Goal: Find specific page/section: Find specific page/section

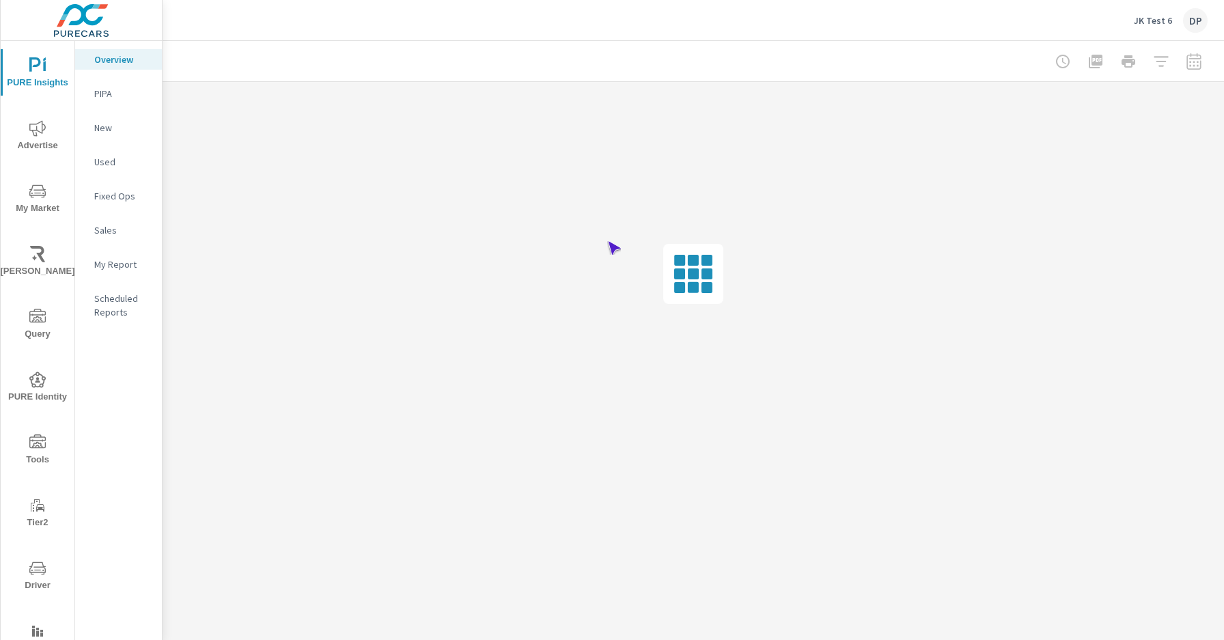
click at [35, 577] on span "Driver" at bounding box center [38, 576] width 66 height 33
